Goal: Navigation & Orientation: Find specific page/section

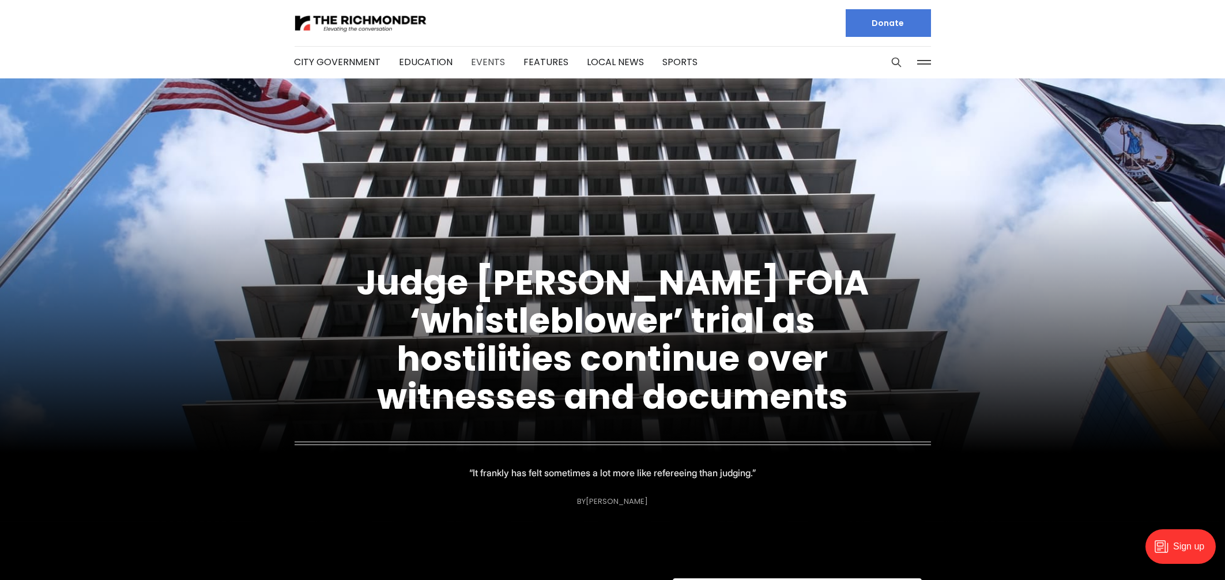
click at [477, 58] on link "Events" at bounding box center [488, 61] width 34 height 13
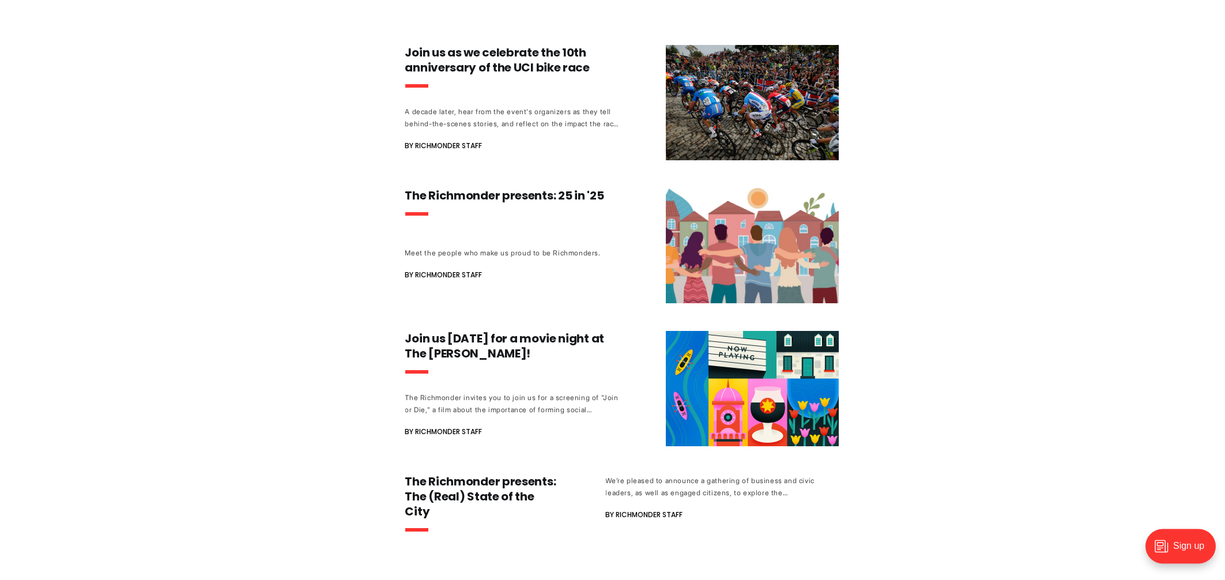
scroll to position [294, 0]
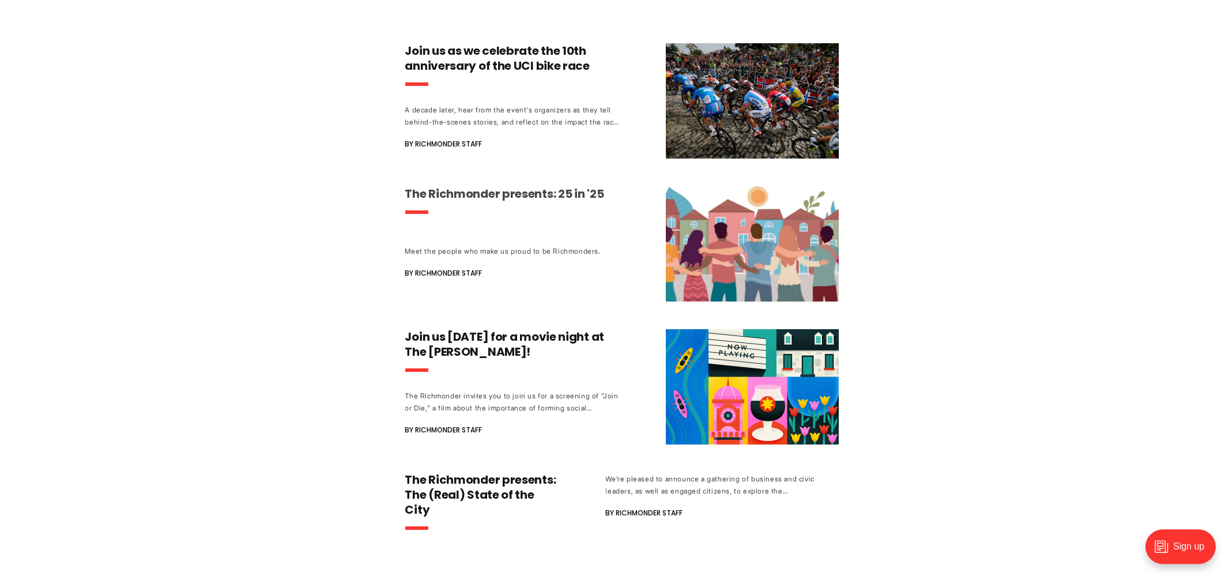
click at [502, 191] on h3 "The Richmonder presents: 25 in '25" at bounding box center [512, 193] width 214 height 15
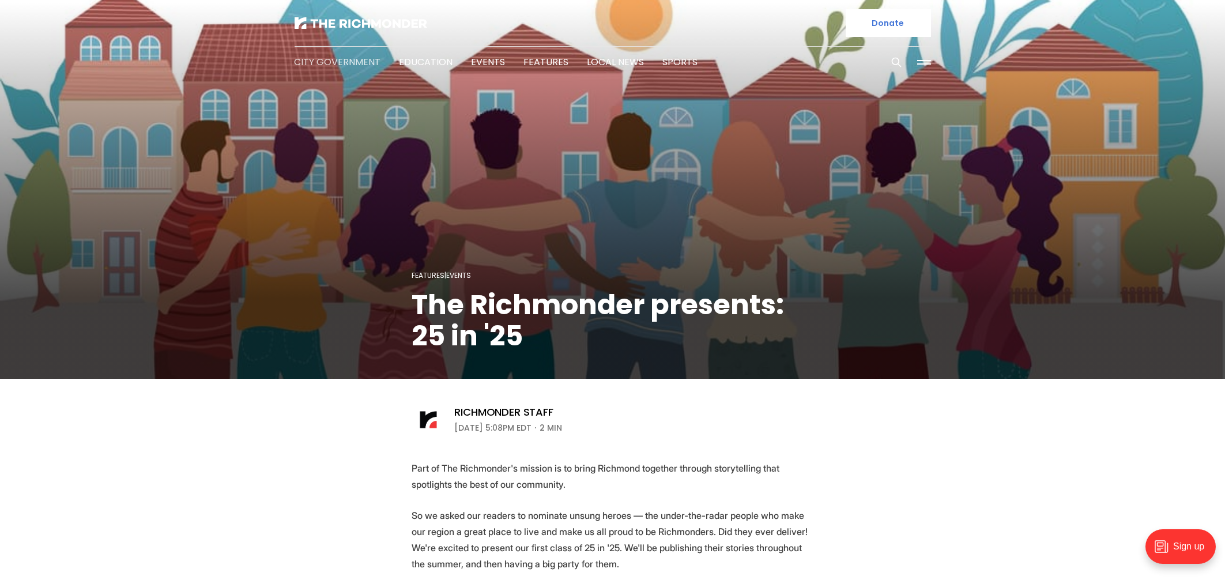
click at [342, 66] on link "City Government" at bounding box center [337, 61] width 86 height 13
